Goal: Task Accomplishment & Management: Manage account settings

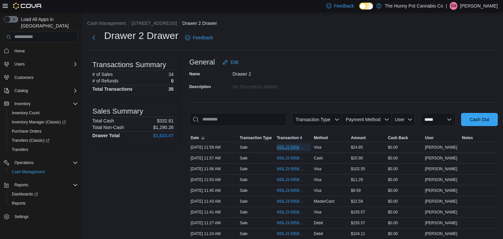
click at [285, 147] on span "IN5LJ3-5959792" at bounding box center [291, 147] width 28 height 5
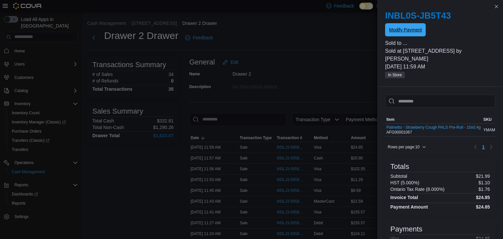
click at [416, 32] on span "Modify Payment" at bounding box center [405, 30] width 33 height 7
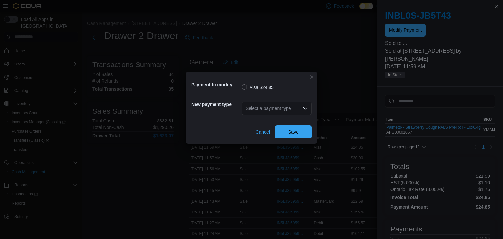
click at [262, 107] on div "Select a payment type" at bounding box center [277, 108] width 70 height 13
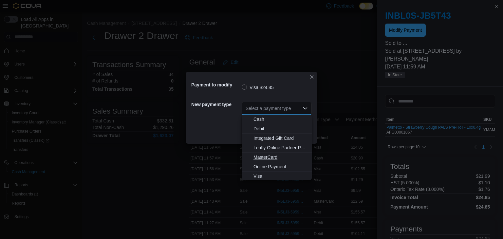
click at [263, 155] on span "MasterCard" at bounding box center [281, 157] width 54 height 7
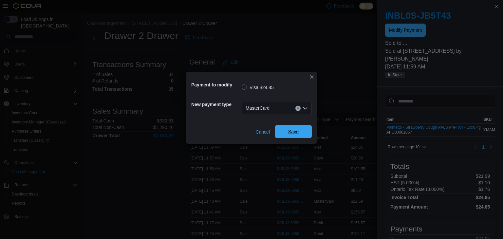
click at [297, 131] on span "Save" at bounding box center [293, 131] width 10 height 7
